Goal: Information Seeking & Learning: Learn about a topic

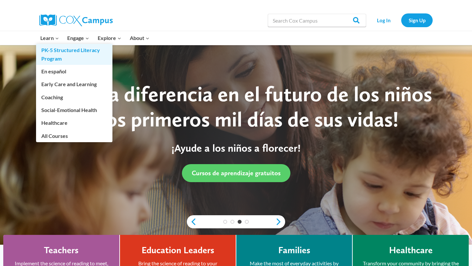
click at [52, 55] on link "PK-5 Structured Literacy Program" at bounding box center [74, 54] width 76 height 21
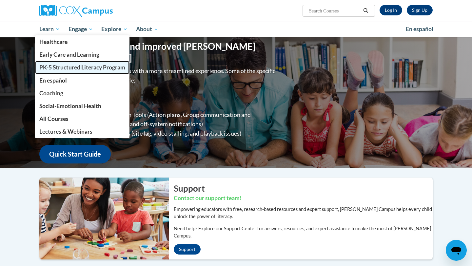
click at [67, 69] on span "PK-5 Structured Literacy Program" at bounding box center [82, 67] width 86 height 7
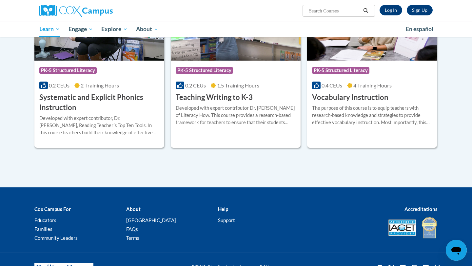
scroll to position [750, 0]
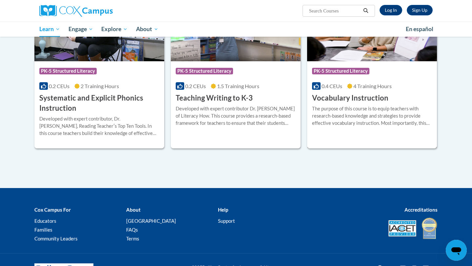
click at [349, 102] on h3 "Vocabulary Instruction" at bounding box center [350, 98] width 76 height 10
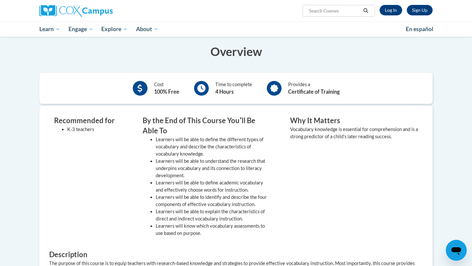
scroll to position [75, 0]
